Goal: Task Accomplishment & Management: Use online tool/utility

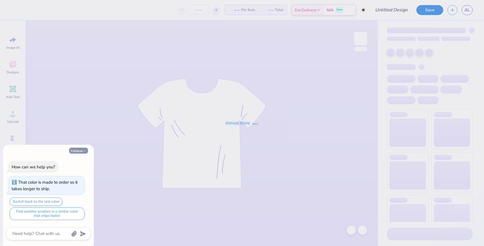
click at [86, 152] on icon "button" at bounding box center [84, 150] width 3 height 3
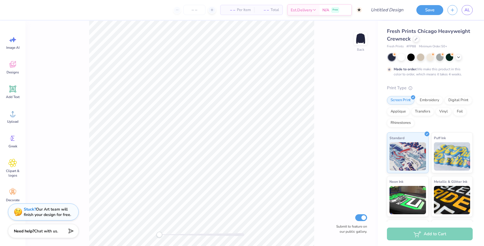
type textarea "x"
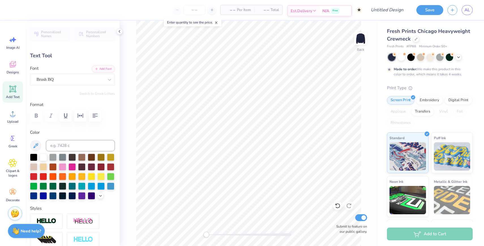
scroll to position [0, 1]
type textarea "omega phi alpha"
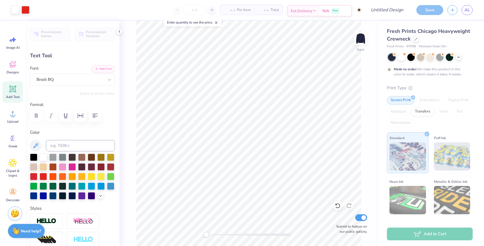
type input "16.56"
type input "2.72"
type input "5.65"
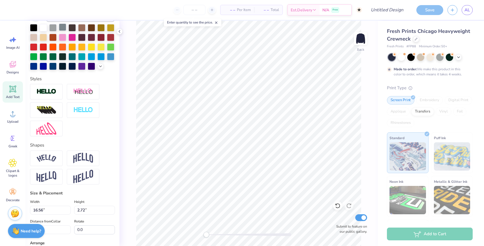
scroll to position [222, 0]
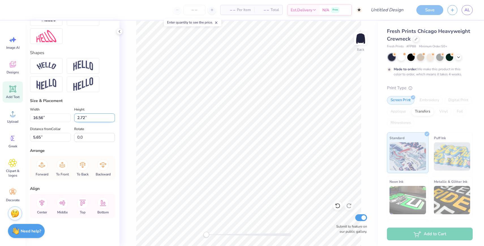
click at [94, 118] on input "2.72" at bounding box center [94, 117] width 41 height 9
click at [112, 119] on input "2.71" at bounding box center [94, 117] width 41 height 9
click at [112, 119] on input "2.7" at bounding box center [94, 117] width 41 height 9
click at [112, 119] on input "2.69" at bounding box center [94, 117] width 41 height 9
click at [112, 119] on input "2.68" at bounding box center [94, 117] width 41 height 9
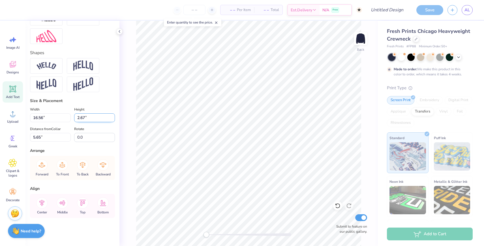
click at [112, 119] on input "2.67" at bounding box center [94, 117] width 41 height 9
click at [112, 119] on input "2.66" at bounding box center [94, 117] width 41 height 9
type input "2.65"
click at [112, 119] on input "2.65" at bounding box center [94, 117] width 41 height 9
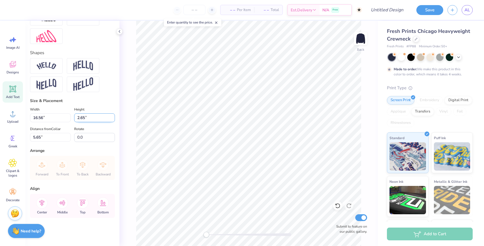
type input "15.00"
type input "2.46"
type input "5.78"
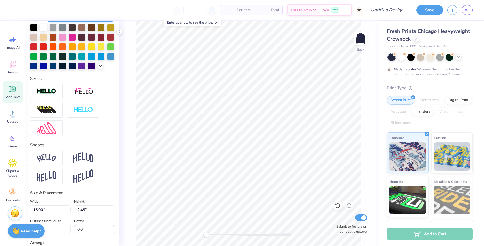
scroll to position [138, 0]
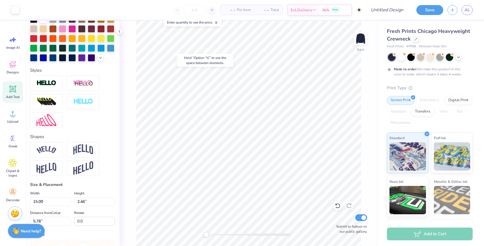
type input "1.30"
type input "1.05"
type input "3.00"
type input "3.04"
type input "0.70"
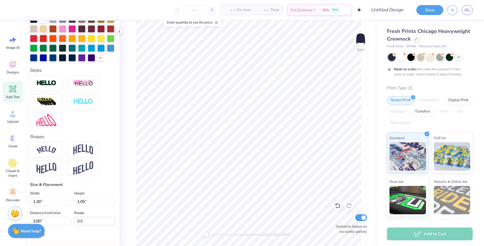
type input "3.82"
type textarea "omega phi alpha"
type input "15.00"
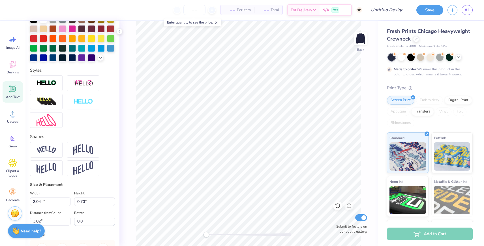
type input "2.46"
type input "5.78"
type input "4.52"
type input "0.74"
type input "3.81"
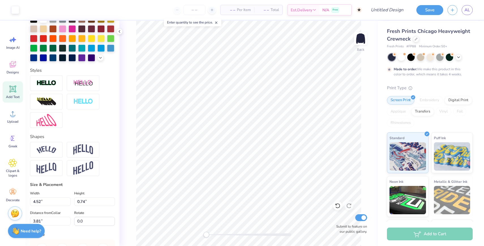
type input "1.30"
type input "1.05"
type input "3.00"
type textarea "19"
type input "0.90"
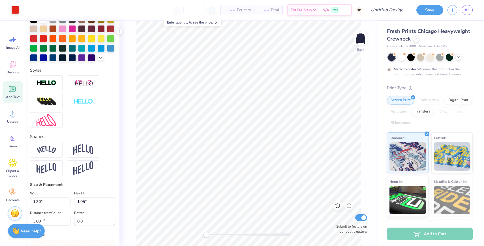
type input "5.64"
type input "11.64"
type input "0.0"
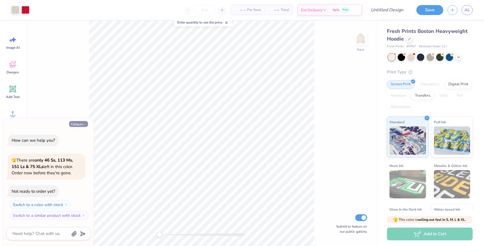
click at [79, 123] on button "Collapse" at bounding box center [78, 124] width 19 height 6
type textarea "x"
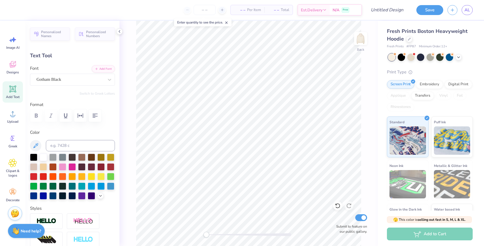
scroll to position [0, 0]
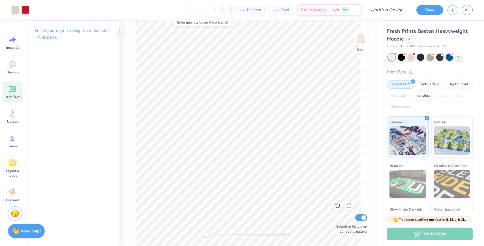
click at [7, 91] on div "Add Text" at bounding box center [13, 91] width 20 height 21
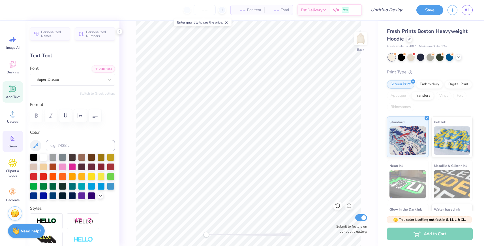
click at [13, 137] on icon at bounding box center [12, 138] width 8 height 8
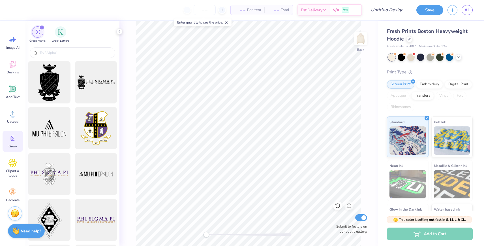
type textarea "T"
click at [75, 47] on div at bounding box center [73, 52] width 86 height 11
click at [65, 36] on div "Greek Letters" at bounding box center [61, 34] width 18 height 17
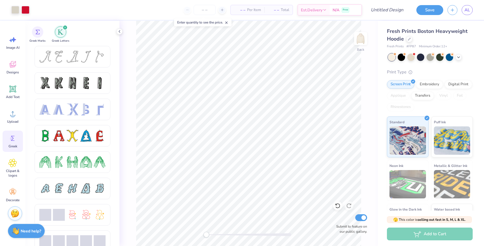
click at [46, 35] on div "Greek Marks Greek Letters" at bounding box center [72, 33] width 94 height 25
click at [37, 35] on div "filter for Greek Marks" at bounding box center [37, 31] width 11 height 11
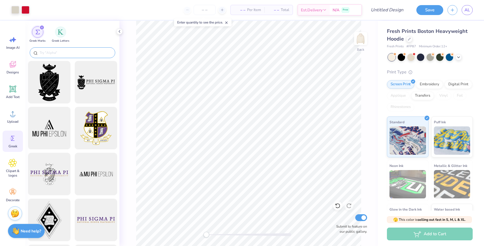
click at [53, 52] on input "text" at bounding box center [75, 53] width 73 height 6
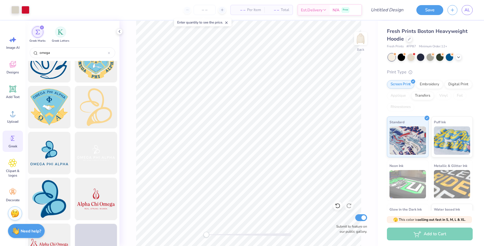
scroll to position [0, 0]
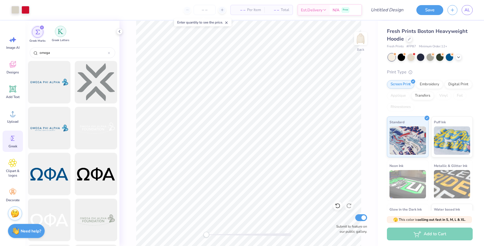
type input "omega"
click at [58, 32] on img "filter for Greek Letters" at bounding box center [61, 32] width 6 height 6
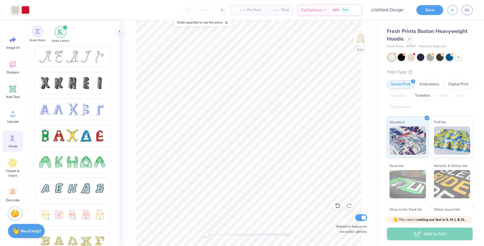
click at [36, 32] on img "filter for Greek Marks" at bounding box center [37, 31] width 5 height 5
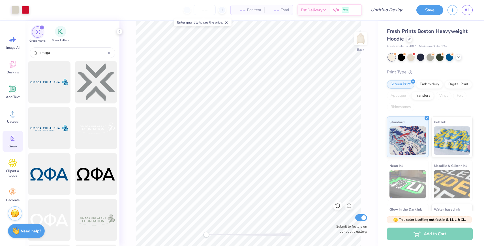
click at [53, 30] on div "Greek Letters" at bounding box center [61, 34] width 18 height 17
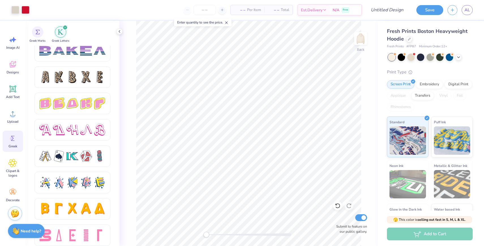
scroll to position [932, 0]
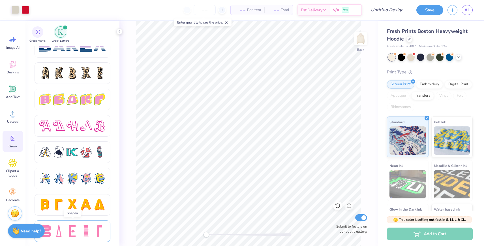
click at [76, 228] on div at bounding box center [73, 231] width 12 height 12
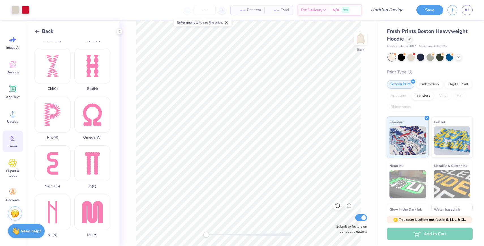
scroll to position [189, 0]
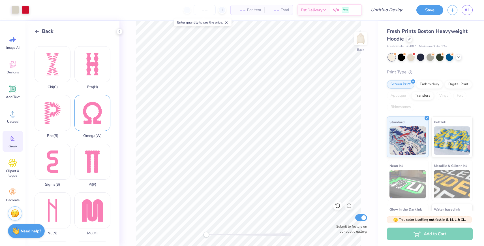
click at [92, 119] on div "Omega ( W )" at bounding box center [92, 116] width 36 height 43
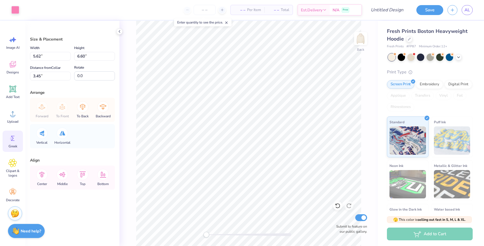
click at [13, 131] on div "Greek" at bounding box center [13, 141] width 20 height 21
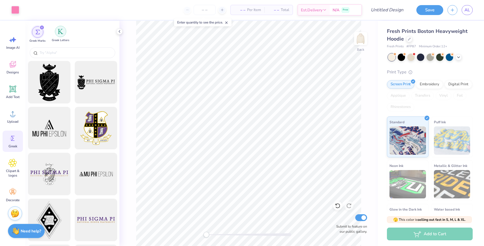
click at [62, 33] on img "filter for Greek Letters" at bounding box center [61, 32] width 6 height 6
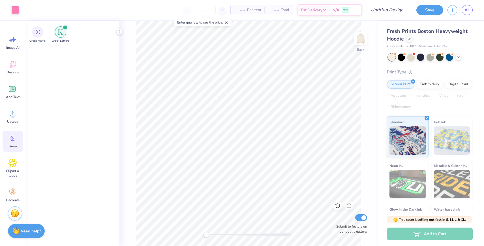
scroll to position [920, 0]
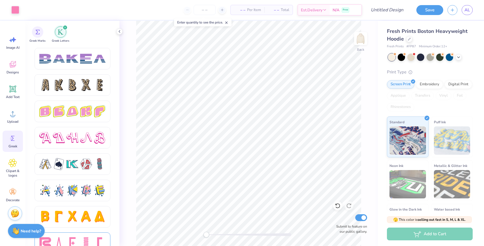
click at [75, 234] on div at bounding box center [73, 243] width 76 height 22
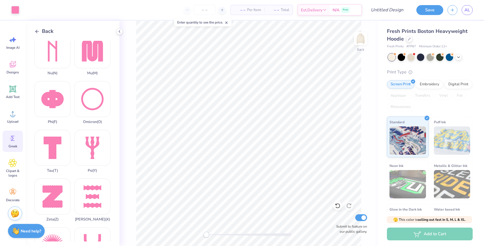
scroll to position [327, 0]
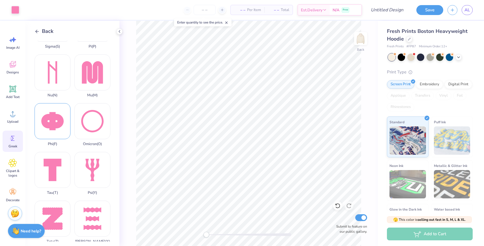
click at [66, 121] on div "Phi ( F )" at bounding box center [53, 124] width 36 height 43
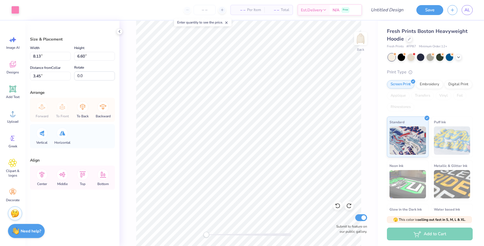
type input "5.62"
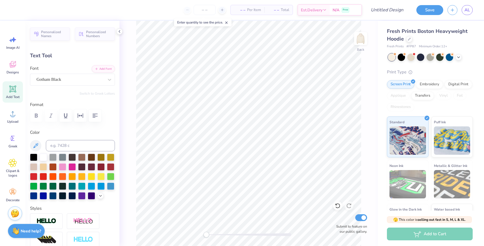
scroll to position [0, 1]
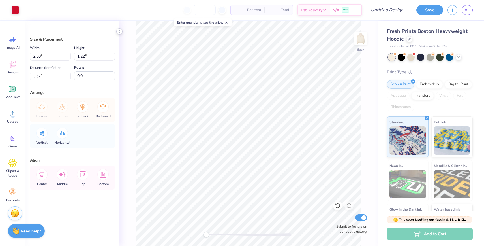
click at [120, 31] on icon at bounding box center [119, 31] width 5 height 5
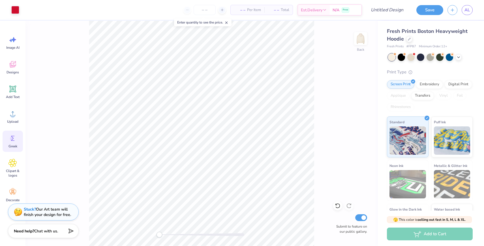
click at [13, 138] on icon at bounding box center [13, 138] width 4 height 5
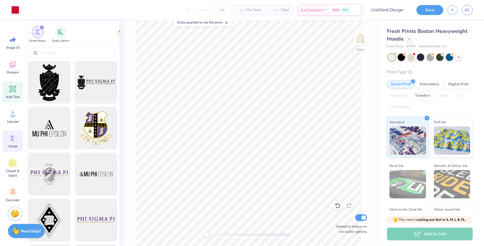
click at [13, 88] on icon at bounding box center [12, 89] width 7 height 7
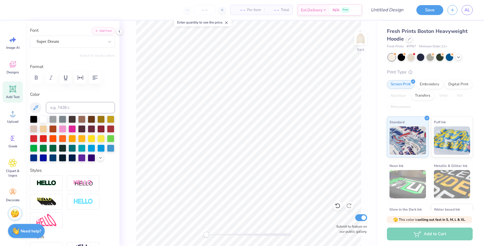
scroll to position [0, 0]
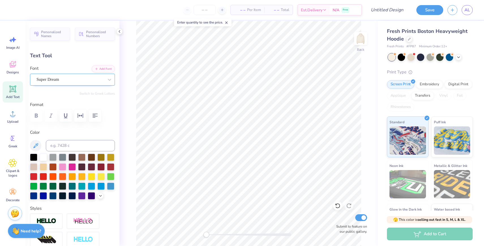
click at [95, 81] on div "Super Dream" at bounding box center [70, 79] width 69 height 9
click at [95, 81] on div "Super Dream" at bounding box center [70, 79] width 67 height 7
click at [13, 139] on circle at bounding box center [12, 139] width 4 height 4
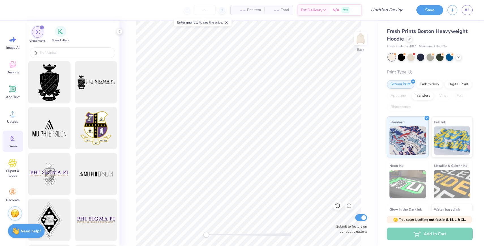
click at [61, 37] on div "Greek Letters" at bounding box center [61, 34] width 18 height 17
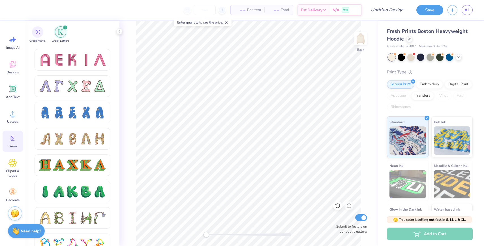
scroll to position [522, 0]
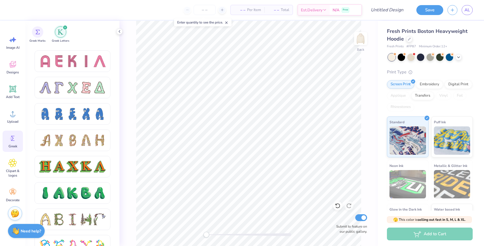
type textarea "T"
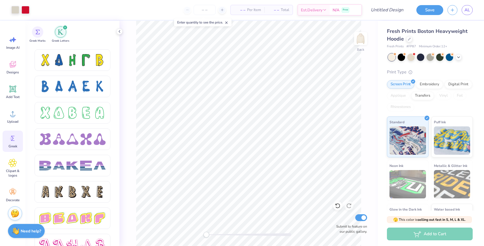
scroll to position [813, 0]
click at [82, 143] on div at bounding box center [86, 139] width 12 height 12
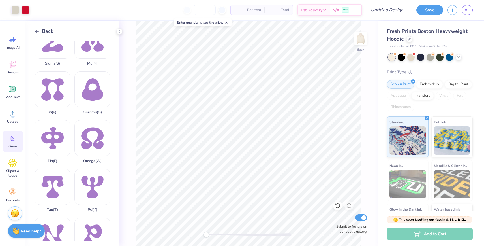
scroll to position [261, 0]
click at [89, 147] on div "Omega ( W )" at bounding box center [92, 141] width 36 height 43
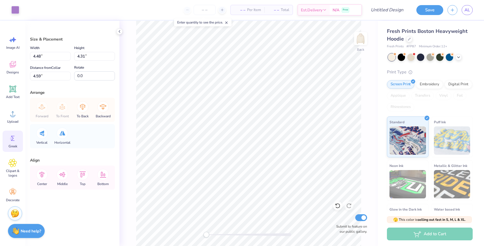
click at [12, 142] on icon at bounding box center [12, 138] width 8 height 8
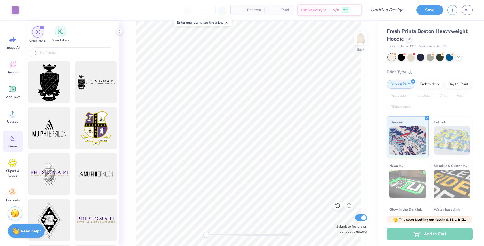
click at [60, 33] on img "filter for Greek Letters" at bounding box center [61, 32] width 6 height 6
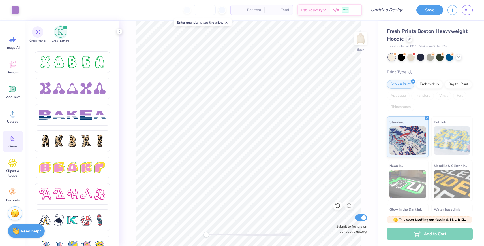
scroll to position [886, 0]
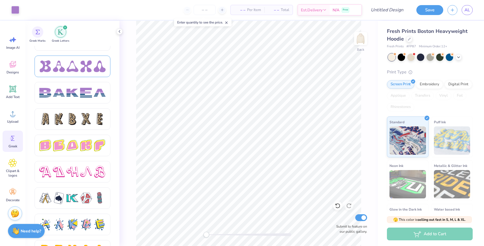
click at [82, 64] on div at bounding box center [86, 66] width 12 height 12
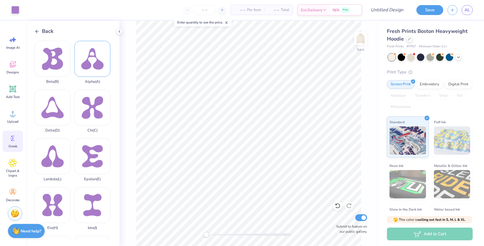
click at [90, 69] on div "Alpha ( A )" at bounding box center [92, 62] width 36 height 43
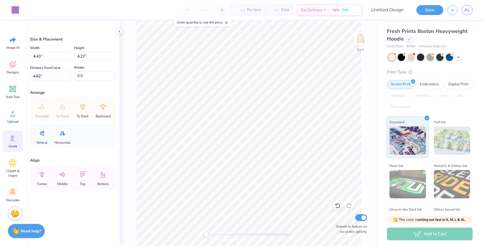
click at [17, 136] on icon at bounding box center [12, 138] width 8 height 8
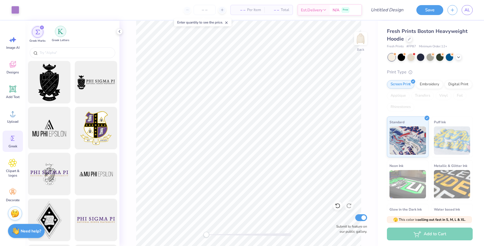
click at [57, 31] on div "filter for Greek Letters" at bounding box center [60, 31] width 11 height 11
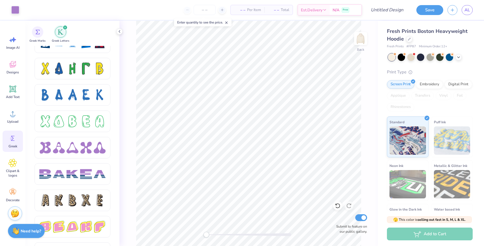
scroll to position [849, 0]
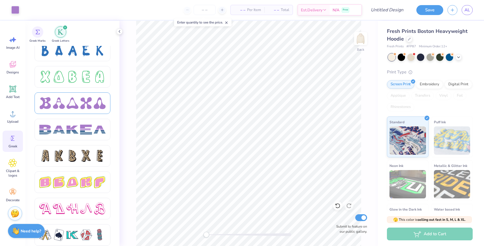
click at [79, 105] on div at bounding box center [72, 103] width 66 height 12
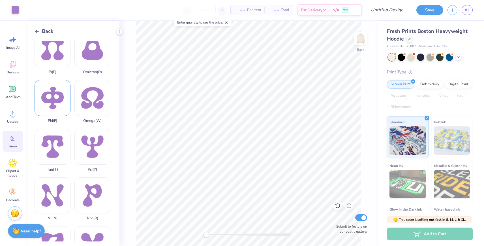
scroll to position [306, 0]
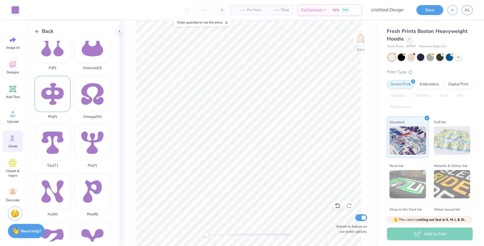
click at [51, 89] on div "Phi ( F )" at bounding box center [53, 97] width 36 height 43
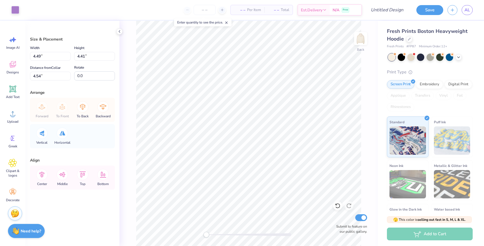
type input "1.44"
type input "1.42"
type input "9.75"
type input "4.43"
type input "4.27"
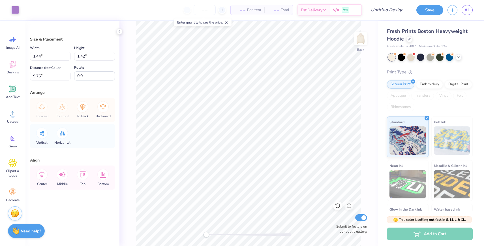
type input "4.62"
type input "1.38"
type input "1.33"
type input "8.32"
type input "4.48"
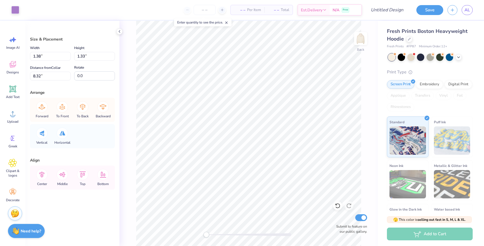
type input "4.31"
type input "4.59"
type input "1.99"
type input "1.91"
type input "9.15"
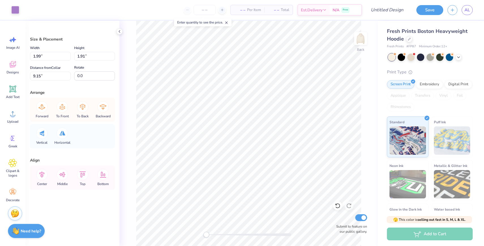
type input "1.44"
type input "1.42"
type input "9.75"
type input "2.20"
type input "2.17"
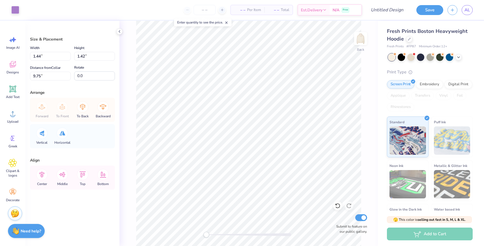
type input "8.99"
click at [47, 56] on input "1.99" at bounding box center [50, 56] width 41 height 9
type input "2.00"
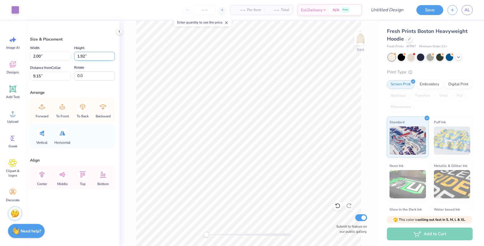
click at [91, 57] on input "1.92" at bounding box center [94, 56] width 41 height 9
type input "2"
type input "2.20"
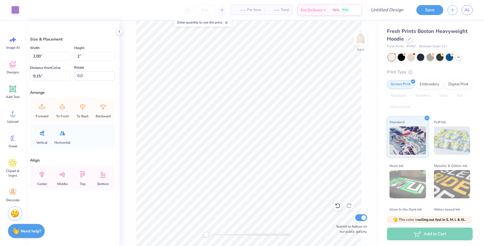
type input "2.17"
type input "8.99"
click at [53, 57] on input "2.20" at bounding box center [50, 56] width 41 height 9
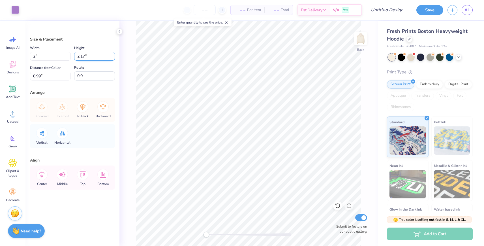
click at [88, 55] on input "2.17" at bounding box center [94, 56] width 41 height 9
type input "2.00"
type input "1.97"
type input "9.09"
click at [78, 55] on input "1.97" at bounding box center [94, 56] width 41 height 9
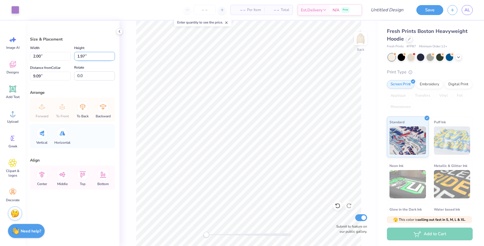
click at [78, 55] on input "1.97" at bounding box center [94, 56] width 41 height 9
type input "2"
click at [84, 59] on input "1.97" at bounding box center [94, 56] width 41 height 9
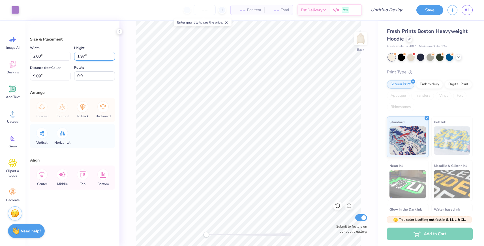
click at [84, 59] on input "1.97" at bounding box center [94, 56] width 41 height 9
type input "2"
type input "2.03"
type input "2.00"
type input "9.07"
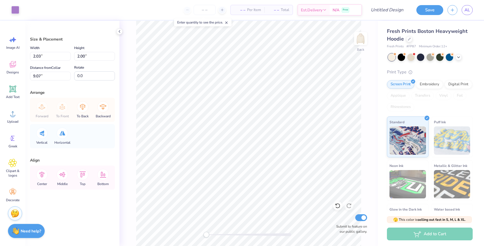
type input "2.00"
type input "1.92"
type input "9.15"
type input "2.03"
type input "2.00"
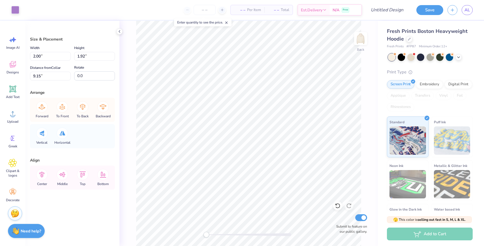
type input "9.09"
type input "2.00"
type input "1.92"
type input "9.15"
type input "2.03"
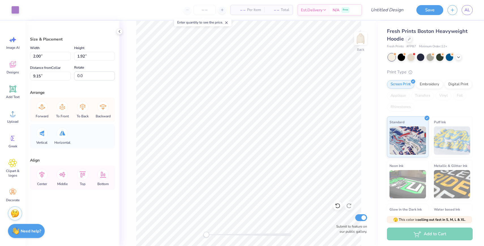
type input "2.00"
type input "9.09"
click at [42, 58] on input "2.03" at bounding box center [50, 56] width 41 height 9
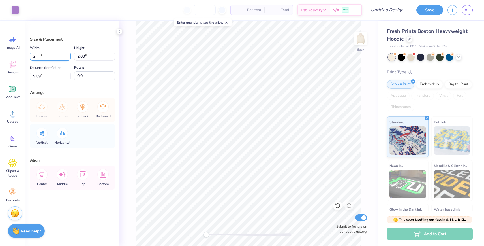
type input "2.00"
type input "1.97"
type input "9.10"
type input "2.00"
type input "1.92"
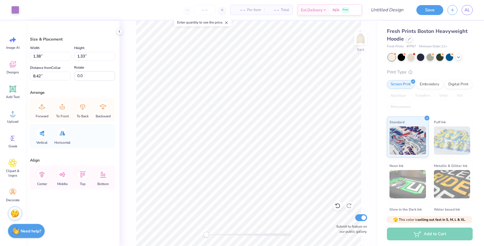
type input "9.12"
click at [80, 58] on input "1.92" at bounding box center [94, 56] width 41 height 9
type input "2"
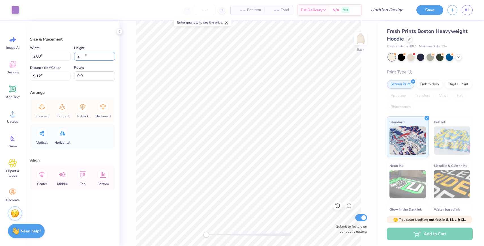
type input "2.08"
type input "2.00"
type input "9.09"
type input "2.00"
type input "1.97"
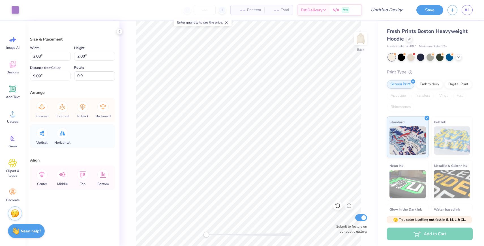
type input "9.10"
click at [79, 55] on input "1.97" at bounding box center [94, 56] width 41 height 9
type input "2"
type input "2.03"
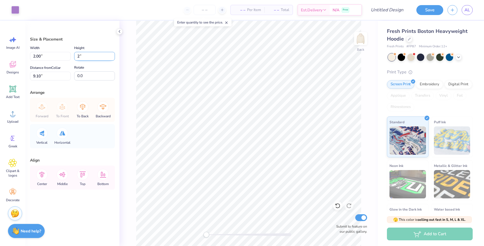
type input "2.00"
type input "9.09"
type input "1.38"
type input "1.33"
type input "8.42"
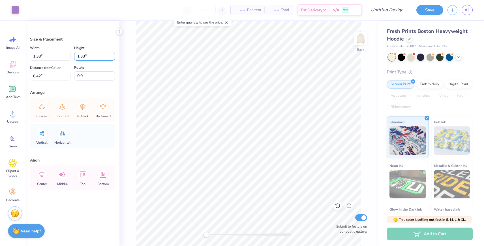
click at [80, 54] on input "1.33" at bounding box center [94, 56] width 41 height 9
type input "2"
type input "2.07"
type input "2.00"
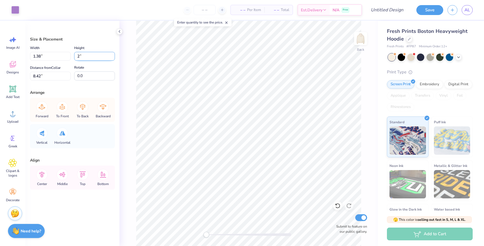
type input "8.09"
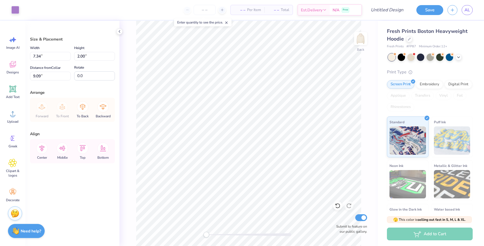
type input "3.00"
type input "5.27"
type input "1.44"
type input "3.56"
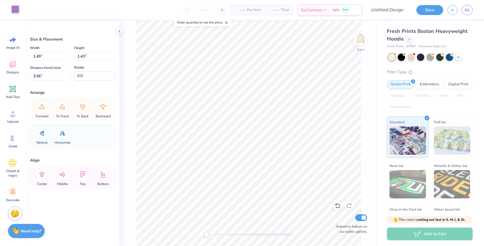
click at [16, 7] on div at bounding box center [15, 9] width 8 height 8
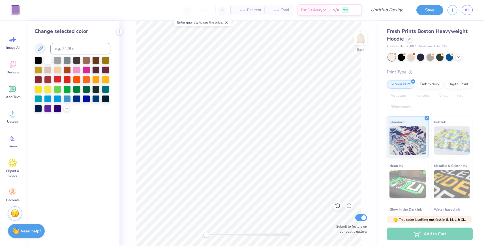
click at [56, 81] on div at bounding box center [57, 78] width 7 height 7
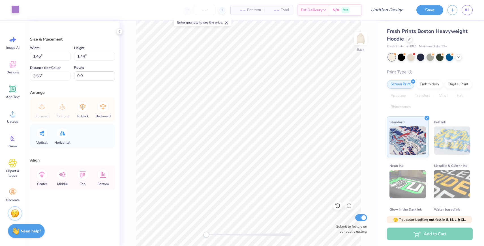
click at [12, 12] on div at bounding box center [15, 9] width 8 height 8
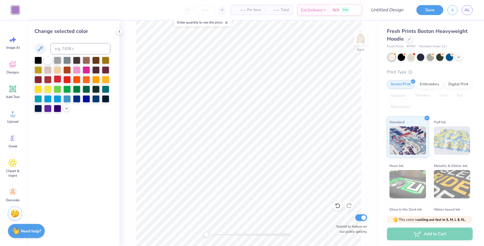
click at [55, 78] on div at bounding box center [57, 78] width 7 height 7
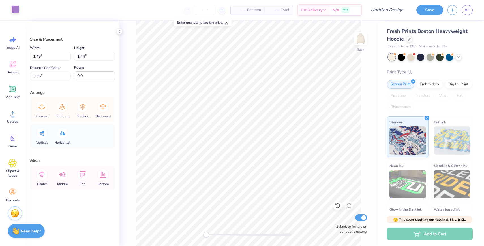
click at [13, 10] on div at bounding box center [15, 9] width 8 height 8
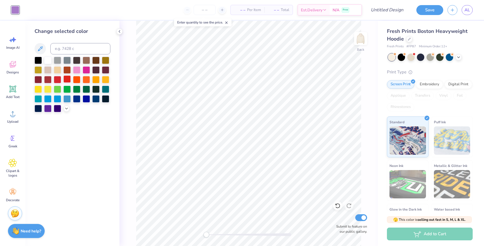
click at [65, 80] on div at bounding box center [66, 78] width 7 height 7
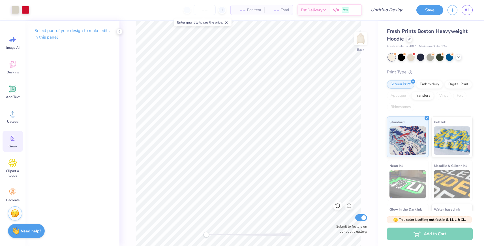
click at [13, 142] on div "Greek" at bounding box center [13, 141] width 20 height 21
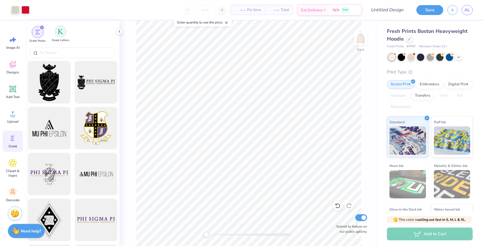
click at [56, 34] on div "filter for Greek Letters" at bounding box center [60, 31] width 11 height 11
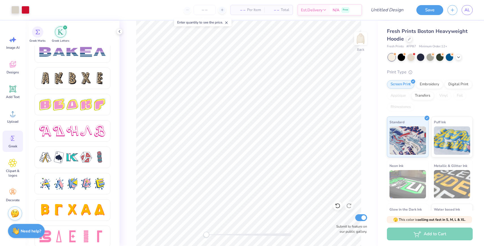
scroll to position [932, 0]
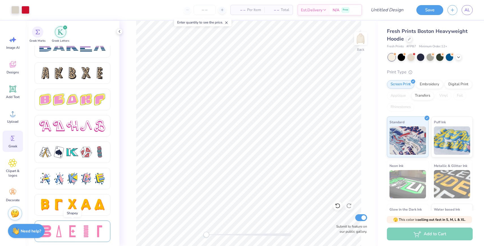
click at [77, 233] on div at bounding box center [73, 231] width 12 height 12
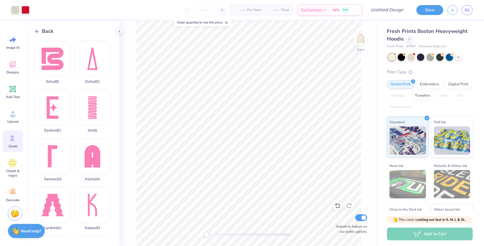
click at [37, 30] on polyline at bounding box center [36, 31] width 1 height 3
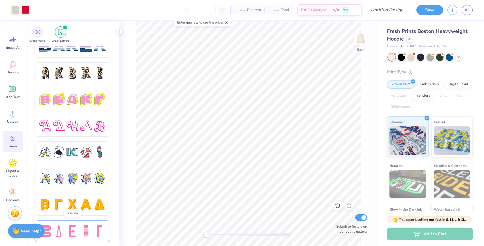
click at [68, 235] on div at bounding box center [73, 231] width 12 height 12
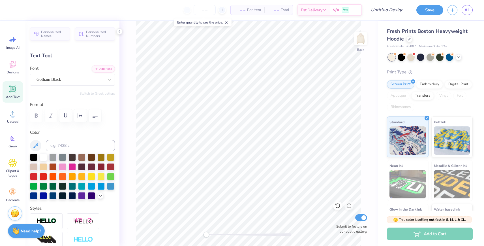
scroll to position [0, 0]
type textarea "TREASURER"
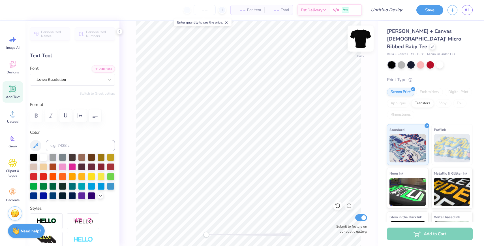
click at [359, 40] on img at bounding box center [361, 38] width 23 height 23
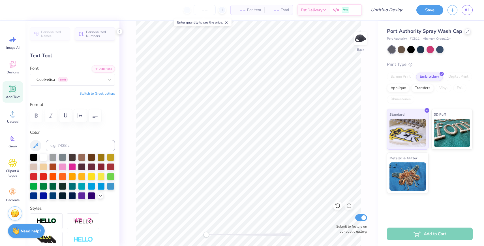
type textarea "Exec"
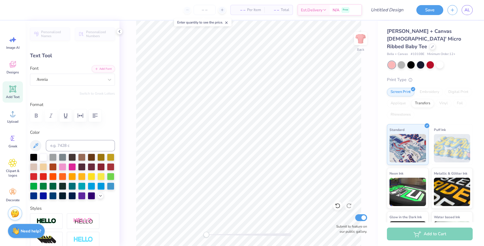
type input "0.71"
type input "0.99"
type input "4.06"
type input "-64.7"
type textarea "OPHIA"
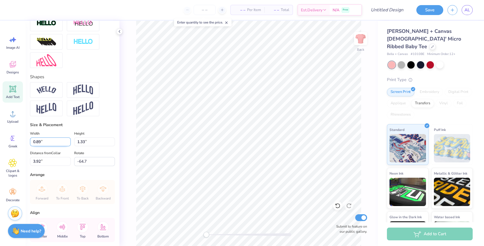
scroll to position [222, 0]
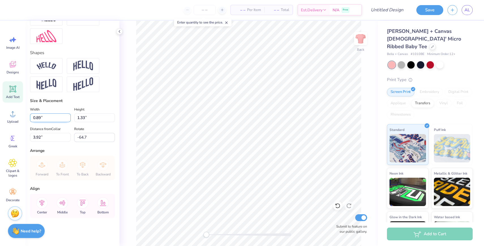
click at [40, 118] on input "0.89" at bounding box center [50, 117] width 41 height 9
type input "0.70"
type input "1.05"
type input "4.06"
